Goal: Task Accomplishment & Management: Use online tool/utility

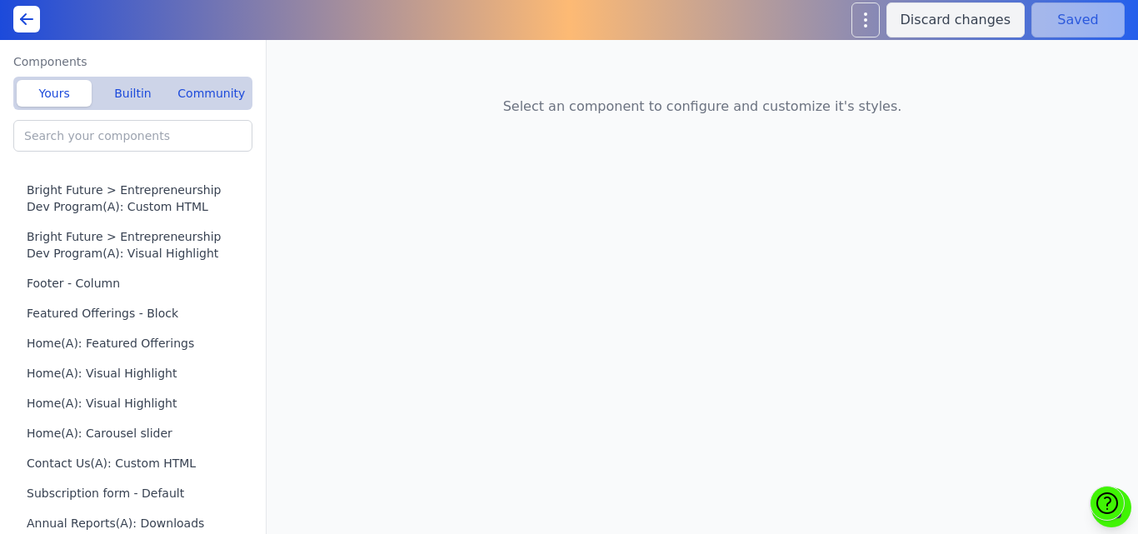
type input "Livelihood Program(A): Custom HTML"
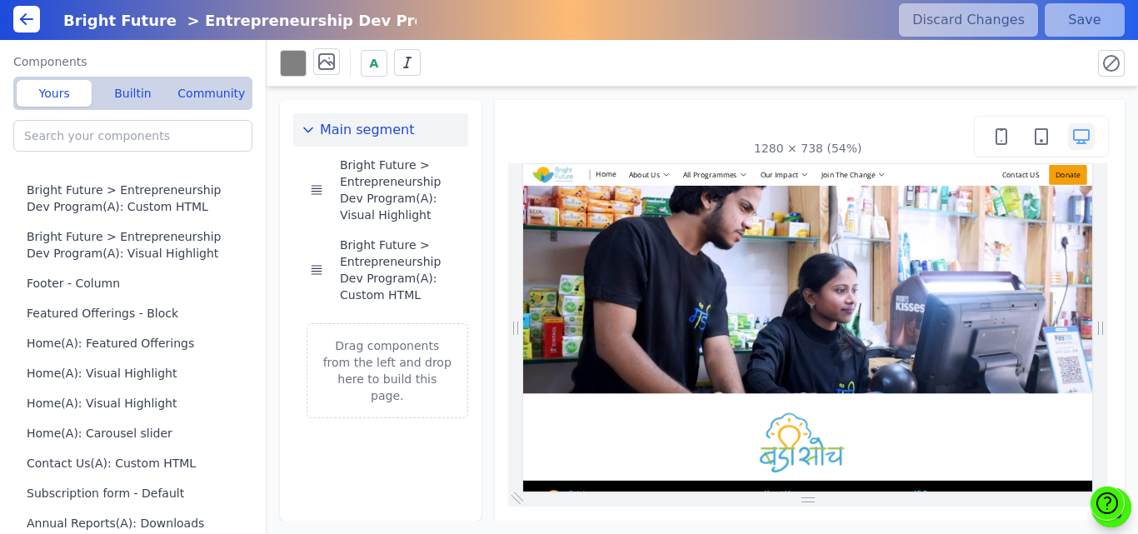
click at [528, 32] on div "Bright Future > Entrepreneurship Dev Program(A)" at bounding box center [469, 20] width 832 height 31
click at [486, 157] on div "Main segment Bright Future > Entrepreneurship Dev Program(A): Visual Highlight …" at bounding box center [701, 304] width 871 height 434
